Goal: Navigation & Orientation: Understand site structure

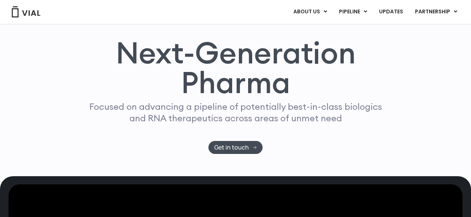
scroll to position [46, 0]
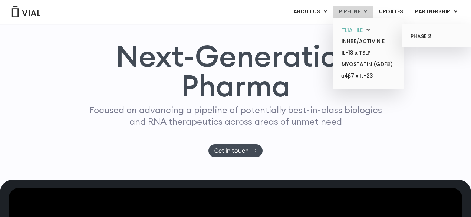
click at [355, 30] on link "TL1A HLE" at bounding box center [368, 29] width 65 height 11
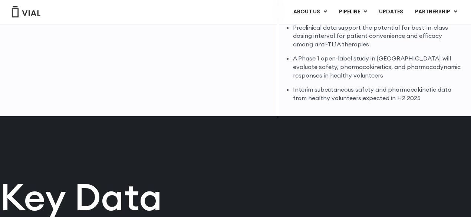
scroll to position [241, 0]
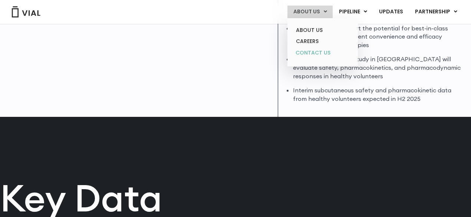
click at [312, 52] on link "CONTACT US" at bounding box center [322, 53] width 65 height 12
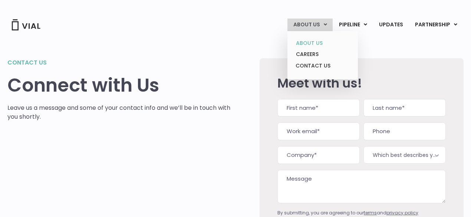
click at [318, 43] on link "ABOUT US" at bounding box center [322, 42] width 65 height 11
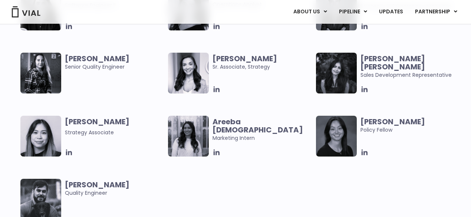
scroll to position [1487, 0]
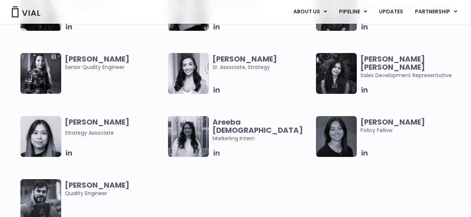
click at [218, 153] on icon at bounding box center [217, 153] width 8 height 8
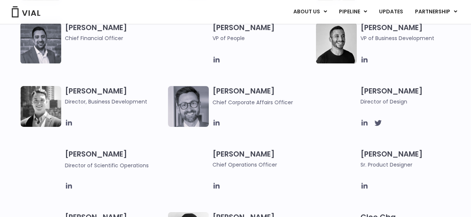
scroll to position [365, 0]
